Goal: Information Seeking & Learning: Find specific fact

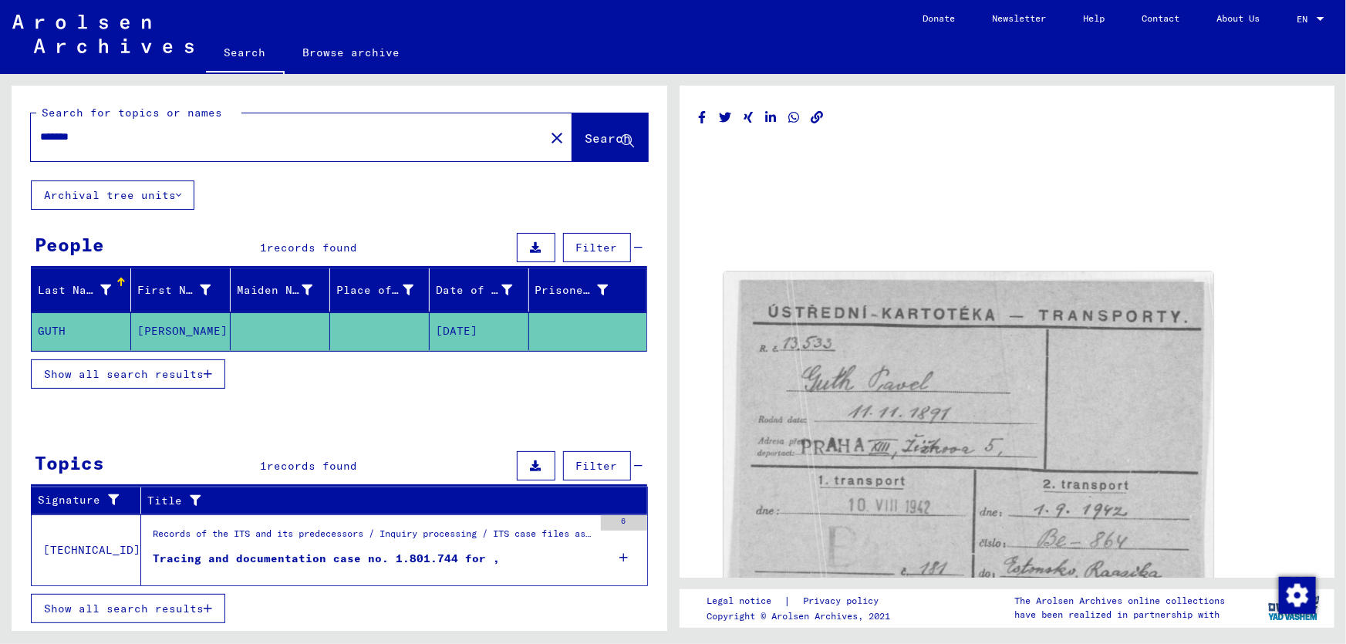
click at [297, 555] on div "Tracing and documentation case no. 1.801.744 for ," at bounding box center [326, 559] width 347 height 16
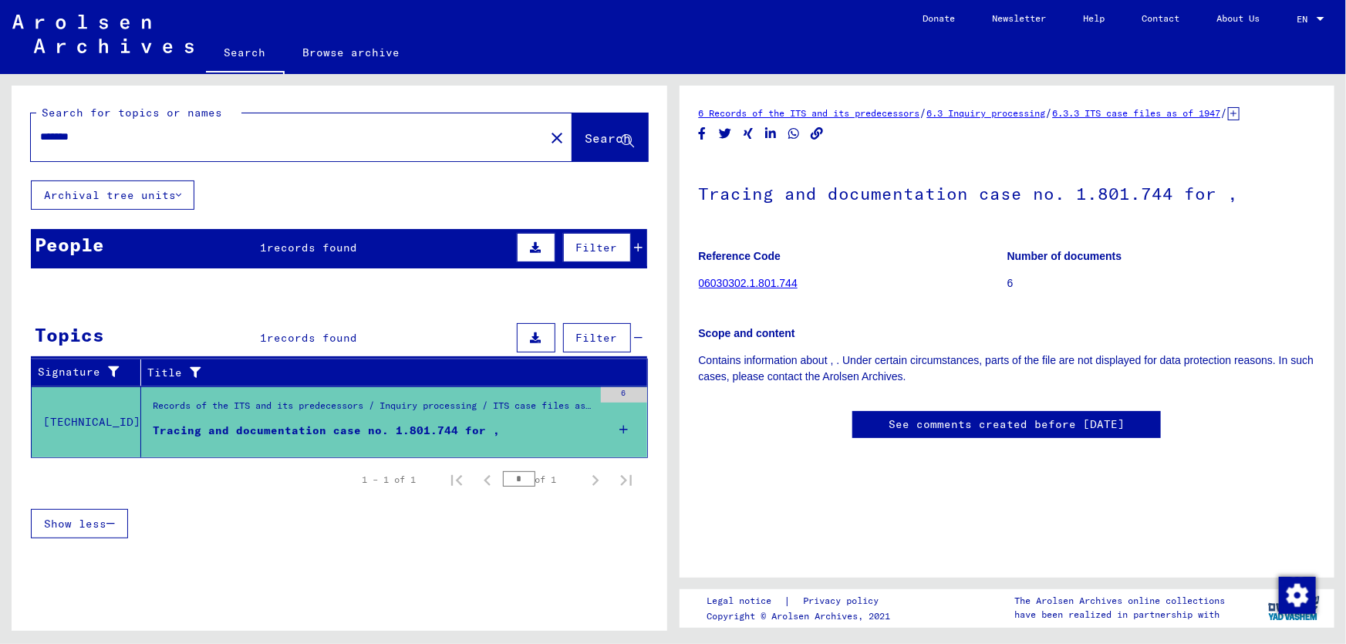
click at [730, 289] on link "06030302.1.801.744" at bounding box center [748, 283] width 99 height 12
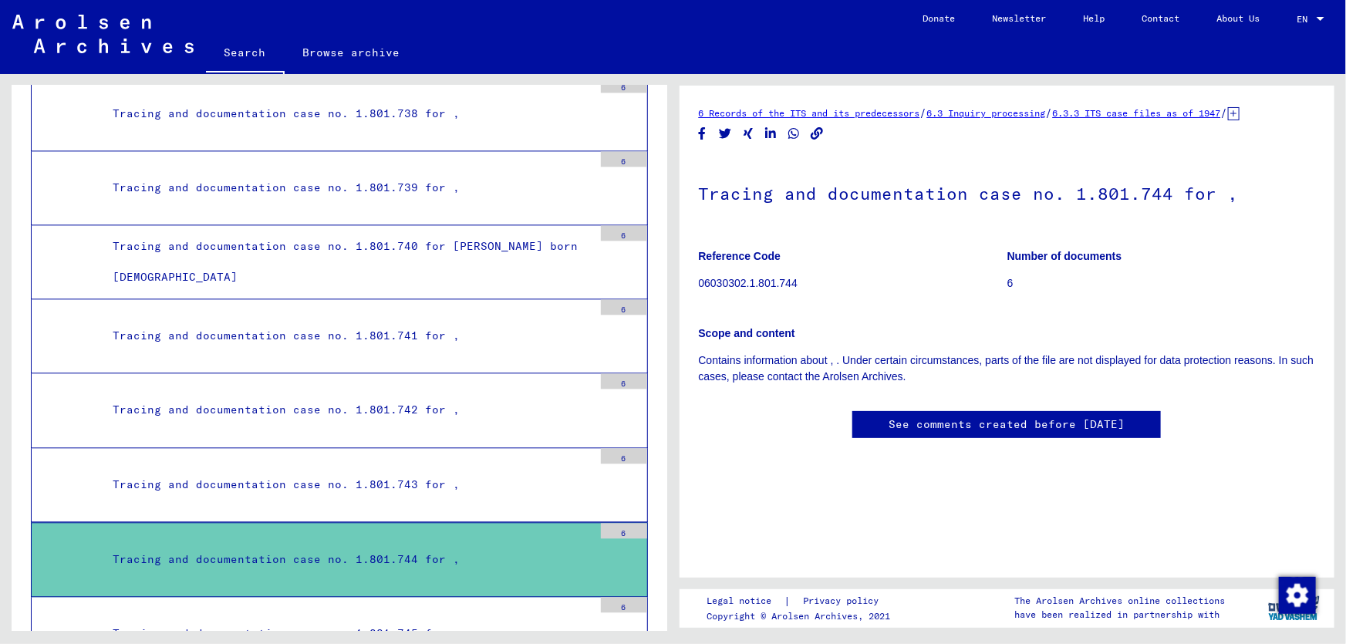
scroll to position [25414, 0]
click at [713, 292] on p "06030302.1.801.744" at bounding box center [853, 283] width 308 height 16
click at [346, 544] on div "Tracing and documentation case no. 1.801.744 for ," at bounding box center [347, 559] width 492 height 30
click at [617, 522] on div "6" at bounding box center [624, 529] width 46 height 15
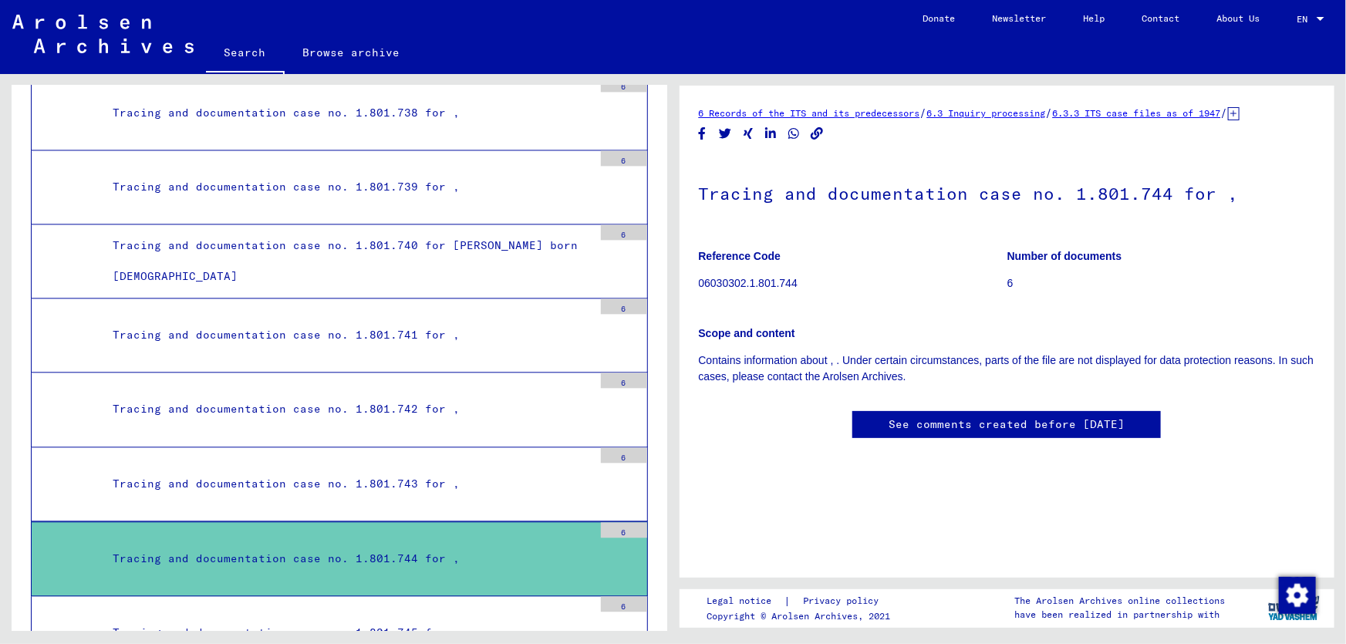
click at [617, 522] on div "6" at bounding box center [624, 529] width 46 height 15
click at [406, 544] on div "Tracing and documentation case no. 1.801.744 for ," at bounding box center [347, 559] width 492 height 30
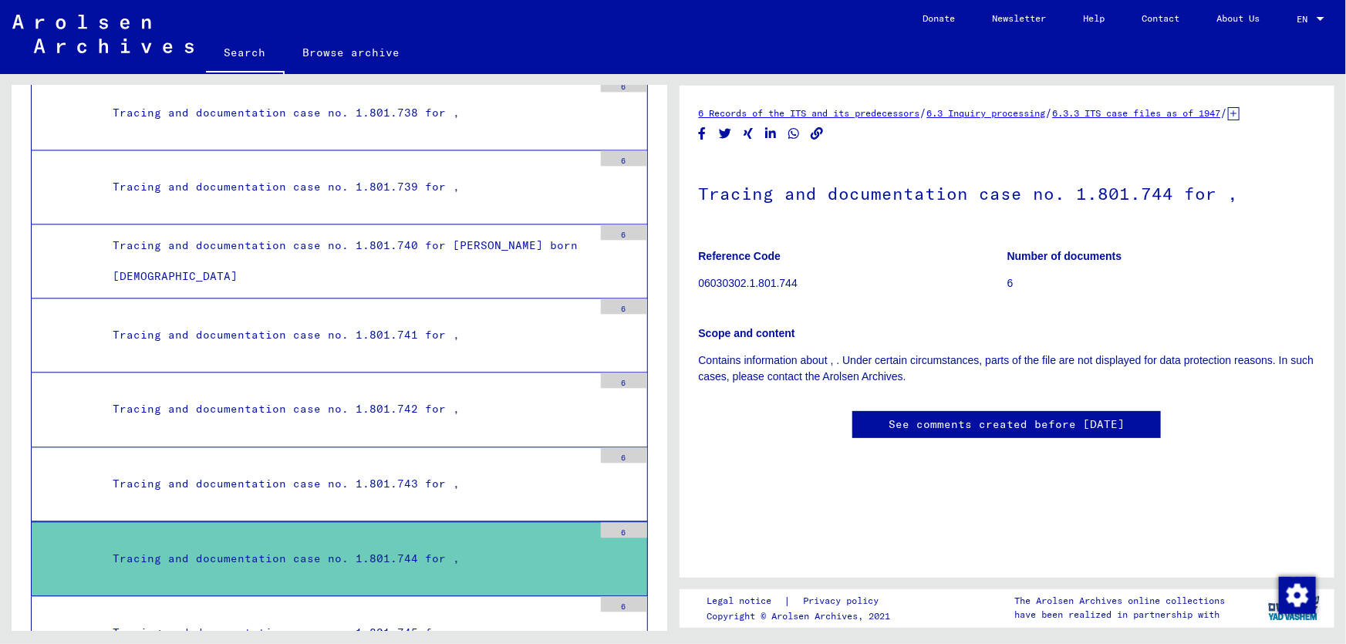
click at [1136, 207] on h1 "Tracing and documentation case no. 1.801.744 for ," at bounding box center [1007, 192] width 617 height 68
click at [750, 292] on p "06030302.1.801.744" at bounding box center [853, 283] width 308 height 16
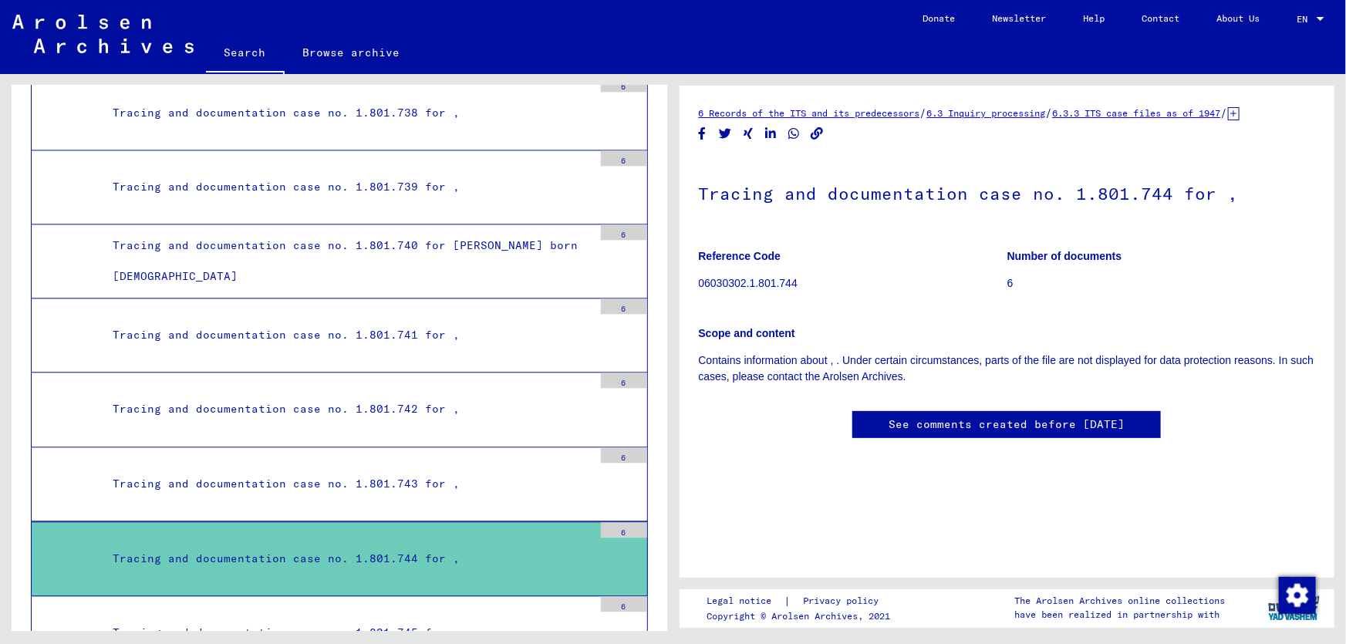
click at [750, 292] on p "06030302.1.801.744" at bounding box center [853, 283] width 308 height 16
